Goal: Task Accomplishment & Management: Manage account settings

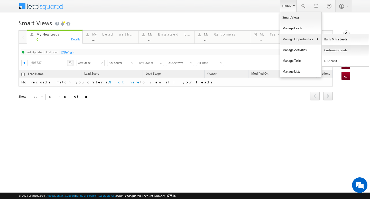
click at [339, 51] on link "Customers Leads" at bounding box center [345, 50] width 47 height 11
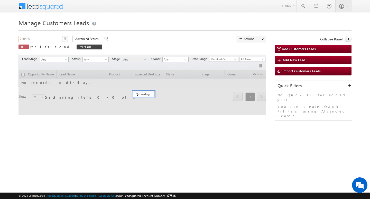
click at [44, 38] on input "799430" at bounding box center [41, 39] width 44 height 6
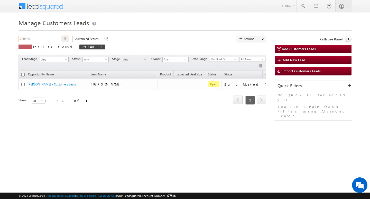
click at [44, 38] on input "799430" at bounding box center [41, 39] width 44 height 6
paste input "33412"
type input "733412"
click at [62, 38] on button "button" at bounding box center [65, 39] width 7 height 6
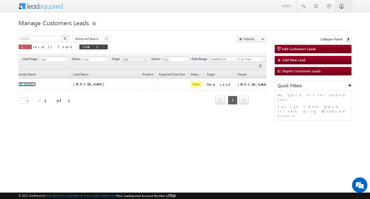
scroll to position [0, 21]
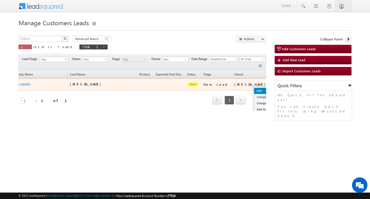
click at [254, 90] on link "Edit" at bounding box center [267, 91] width 26 height 6
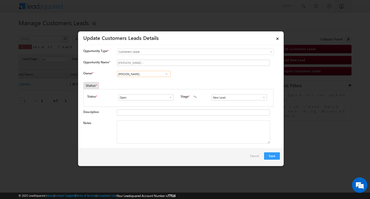
click at [161, 76] on input "[PERSON_NAME]" at bounding box center [144, 74] width 54 height 6
click at [173, 131] on textarea "Notes" at bounding box center [193, 131] width 153 height 23
paste textarea "pooja / Purchase / 5 lakh required / customer is salaried /40k income / Current…"
type textarea "pooja / Purchase / 5 lakh required / customer is salaried /40k income / Current…"
click at [162, 76] on input "[PERSON_NAME]" at bounding box center [144, 74] width 54 height 6
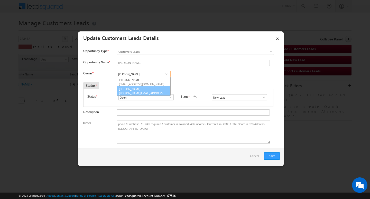
click at [145, 95] on span "salim.singh@sgrlimited.in" at bounding box center [142, 93] width 46 height 4
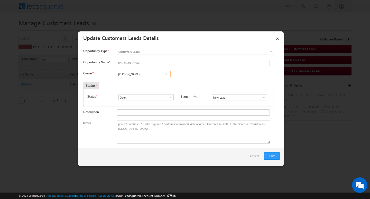
type input "[PERSON_NAME]"
click at [221, 99] on input "New Lead" at bounding box center [239, 97] width 55 height 6
click at [229, 103] on link "Sales Marked" at bounding box center [239, 104] width 54 height 6
click at [235, 102] on link "Sales Marked" at bounding box center [239, 103] width 55 height 6
type input "Sales Marked"
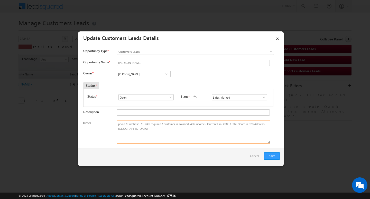
drag, startPoint x: 188, startPoint y: 132, endPoint x: 62, endPoint y: 122, distance: 125.8
click at [62, 123] on body "Menu Affan Khan sitar a3@ks erve." at bounding box center [185, 73] width 370 height 146
click at [274, 156] on button "Save" at bounding box center [272, 155] width 16 height 7
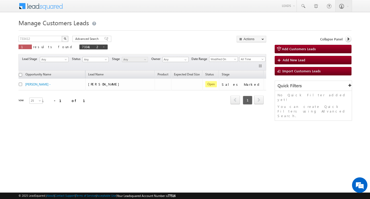
scroll to position [0, 0]
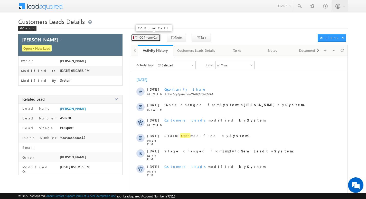
click at [157, 36] on span "CC Phone Call" at bounding box center [149, 37] width 19 height 5
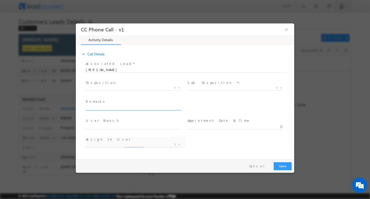
click at [134, 107] on input "text" at bounding box center [133, 107] width 95 height 5
type input "pooja / Purchase / 5 lakh required / customer is salaried /40k income / Current…"
select select "amit.vats@sgrlimited.in"
type input "pooja / Purchase / 5 lakh required / customer is salaried /40k income / Current…"
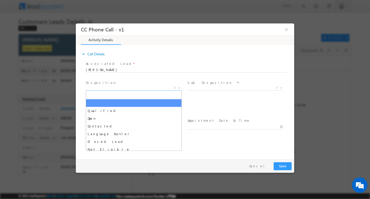
scroll to position [0, 0]
click at [133, 85] on div "Disposition * Qualified Open Contacted Language Barrier Closed Lead Not Eligibl…" at bounding box center [136, 86] width 100 height 12
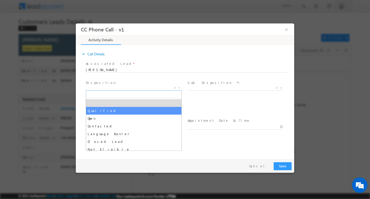
drag, startPoint x: 125, startPoint y: 107, endPoint x: 194, endPoint y: 96, distance: 70.4
select select "Qualified"
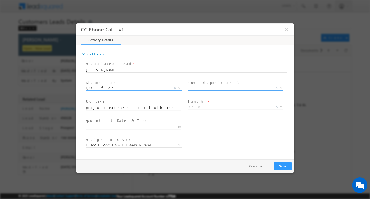
click at [238, 88] on span "X" at bounding box center [236, 87] width 96 height 5
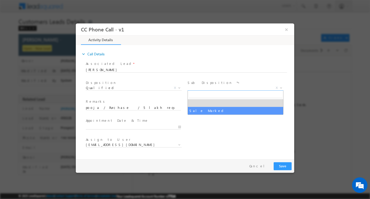
select select "Sale Marked"
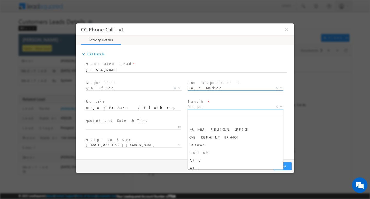
click at [224, 105] on span "Panipat" at bounding box center [230, 106] width 84 height 5
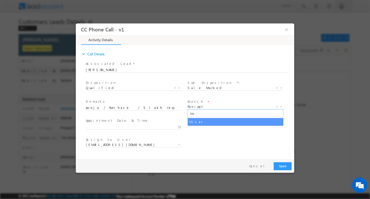
type input "his"
select select "Hisar"
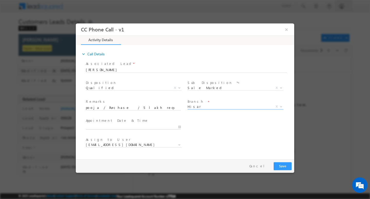
type input "08/29/2025 12:23 PM"
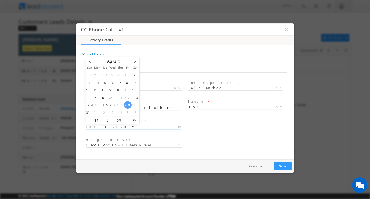
click at [180, 126] on input "08/29/2025 12:23 PM" at bounding box center [133, 126] width 95 height 5
select select "[EMAIL_ADDRESS][PERSON_NAME][DOMAIN_NAME]"
type input "08/30/2025 12:23 PM"
drag, startPoint x: 138, startPoint y: 104, endPoint x: 173, endPoint y: 126, distance: 41.8
click at [106, 125] on input "08/30/2025 12:23 PM" at bounding box center [133, 126] width 95 height 5
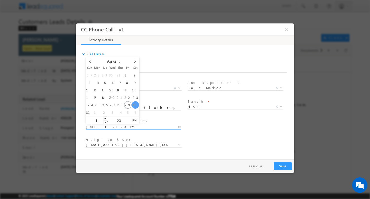
type input "11"
type input "08/30/2025 11:23 PM"
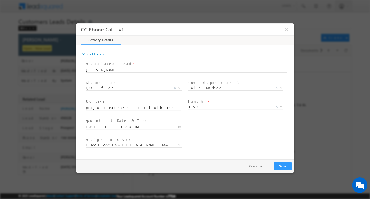
click at [149, 121] on span "Appointment Date & Time *" at bounding box center [133, 120] width 95 height 6
click at [282, 166] on button "Save" at bounding box center [283, 166] width 18 height 8
